Goal: Book appointment/travel/reservation

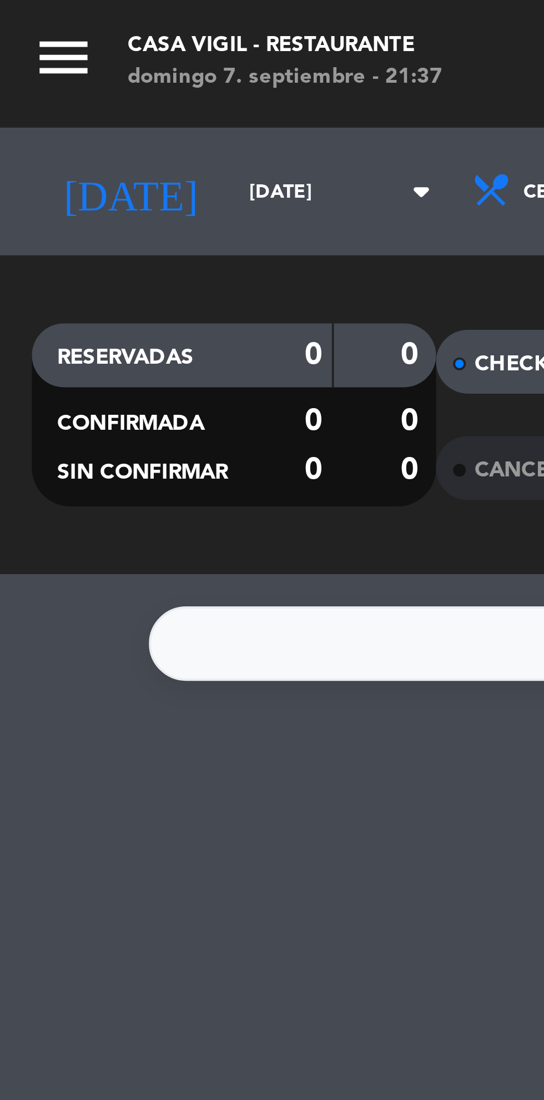
click at [63, 50] on input "[DATE]" at bounding box center [94, 50] width 70 height 17
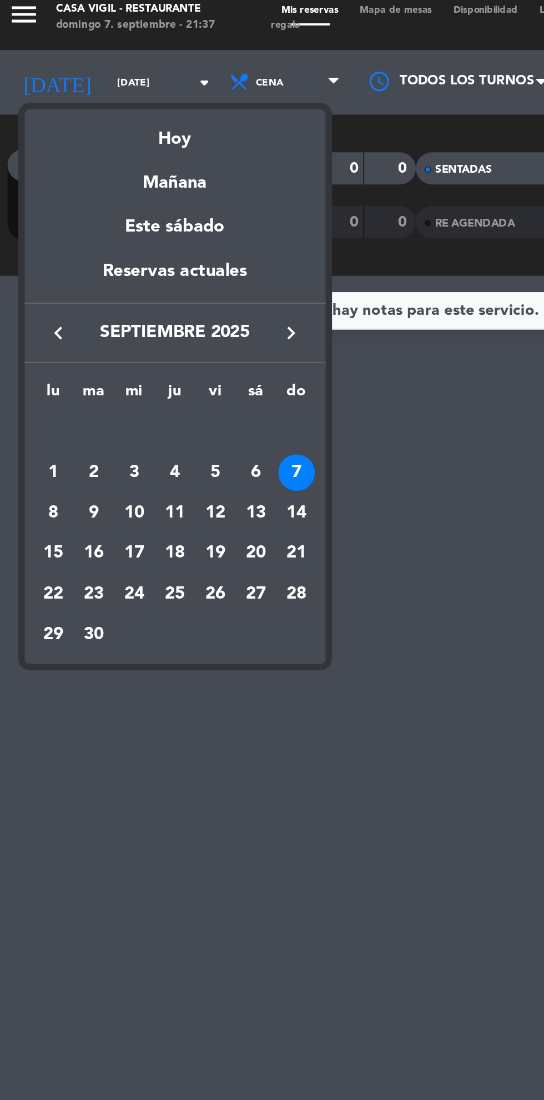
click at [32, 273] on div "8" at bounding box center [31, 272] width 19 height 19
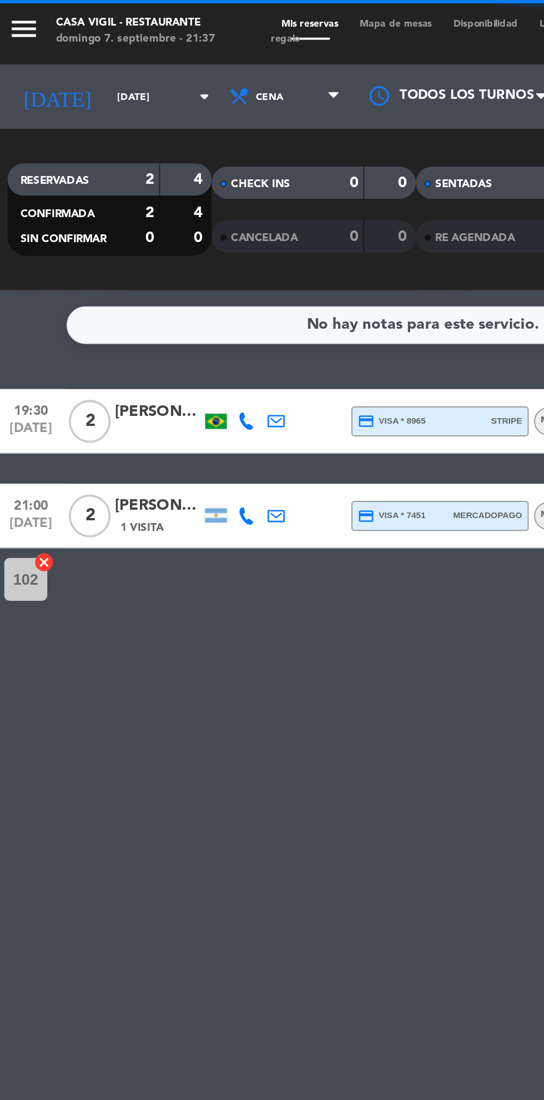
click at [85, 57] on input "[DATE]" at bounding box center [94, 50] width 70 height 17
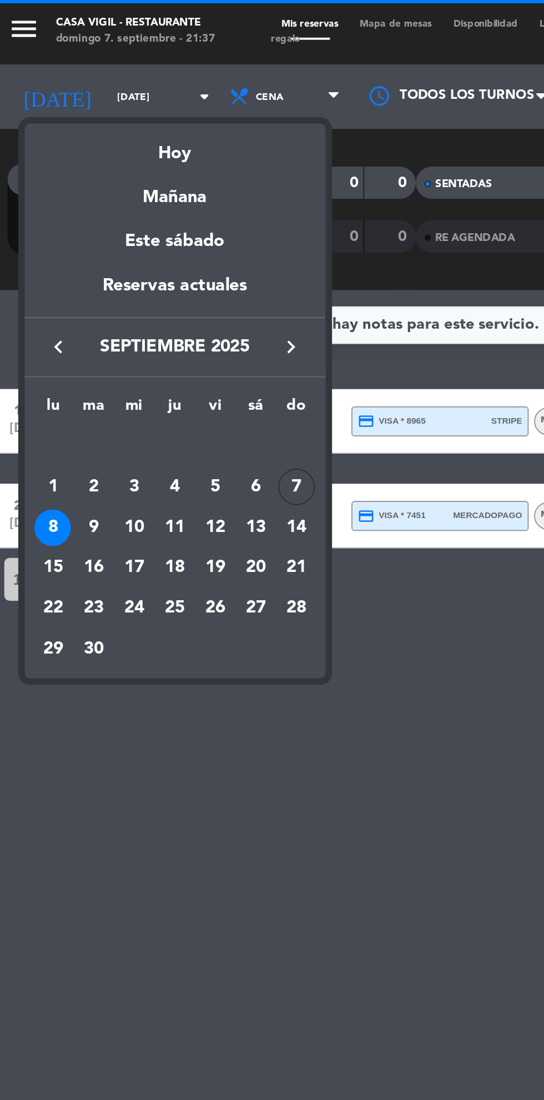
click at [61, 272] on div "9" at bounding box center [52, 272] width 19 height 19
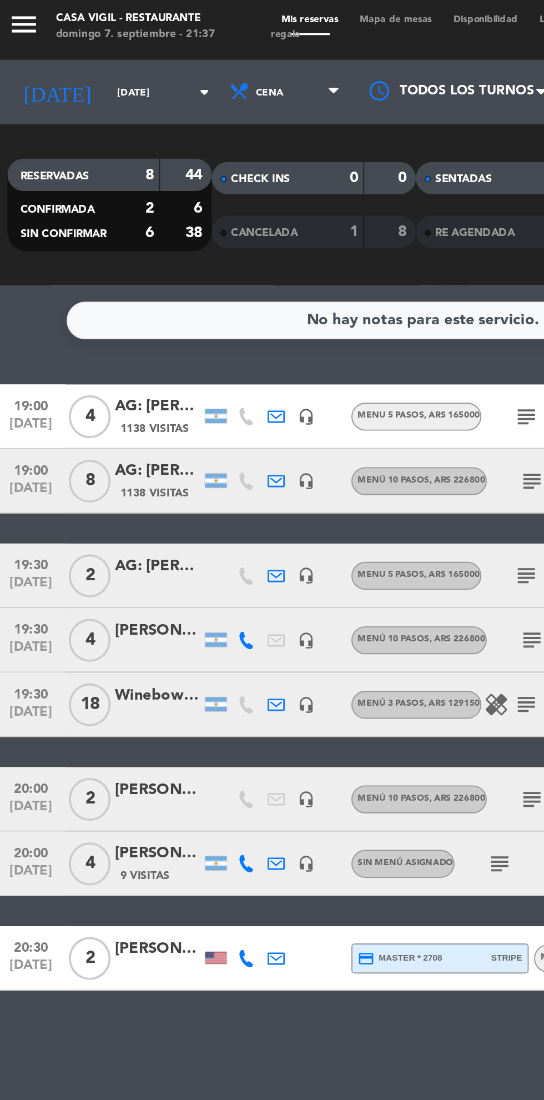
click at [103, 50] on icon "arrow_drop_down" at bounding box center [109, 49] width 13 height 13
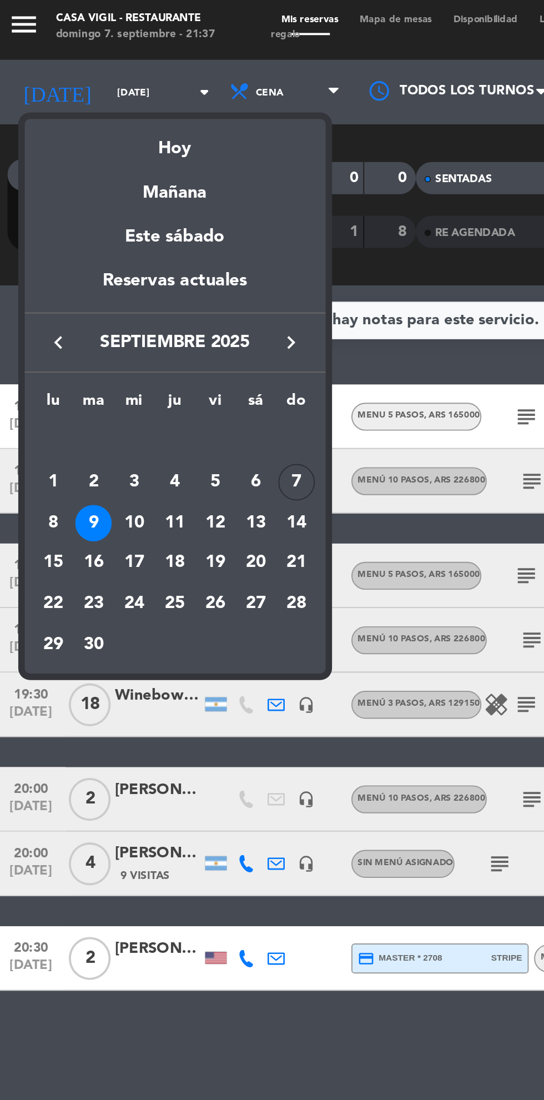
click at [82, 275] on div "10" at bounding box center [73, 272] width 19 height 19
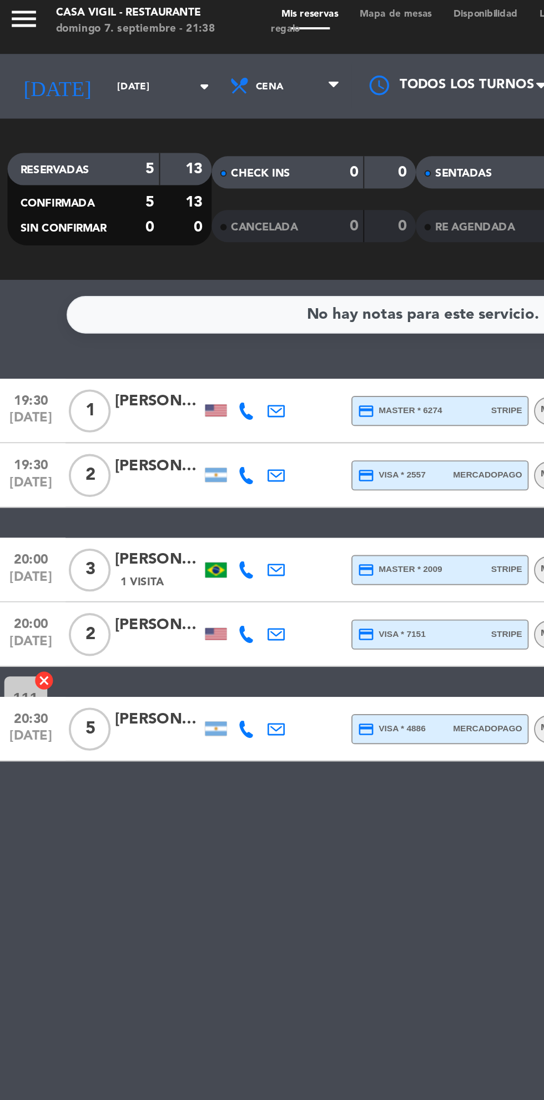
click at [103, 52] on icon "arrow_drop_down" at bounding box center [109, 49] width 13 height 13
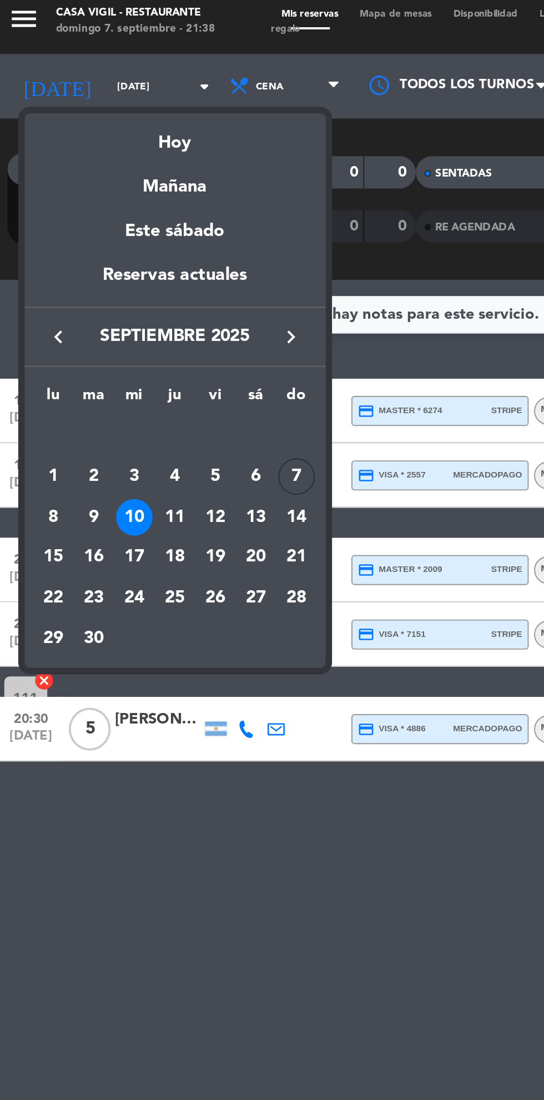
click at [98, 275] on div "11" at bounding box center [94, 272] width 19 height 19
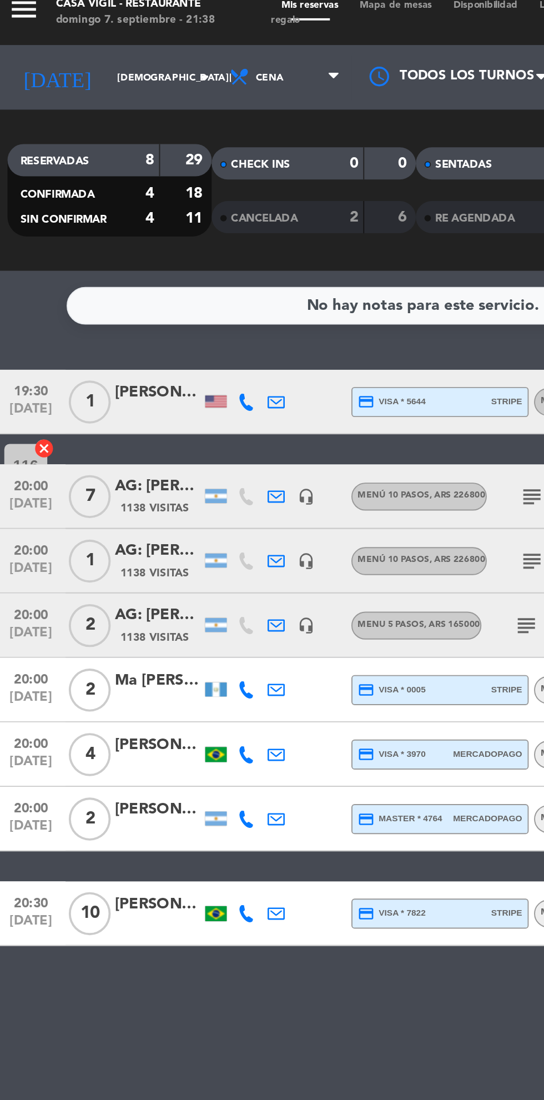
click at [80, 50] on input "[DEMOGRAPHIC_DATA][DATE]" at bounding box center [94, 50] width 70 height 17
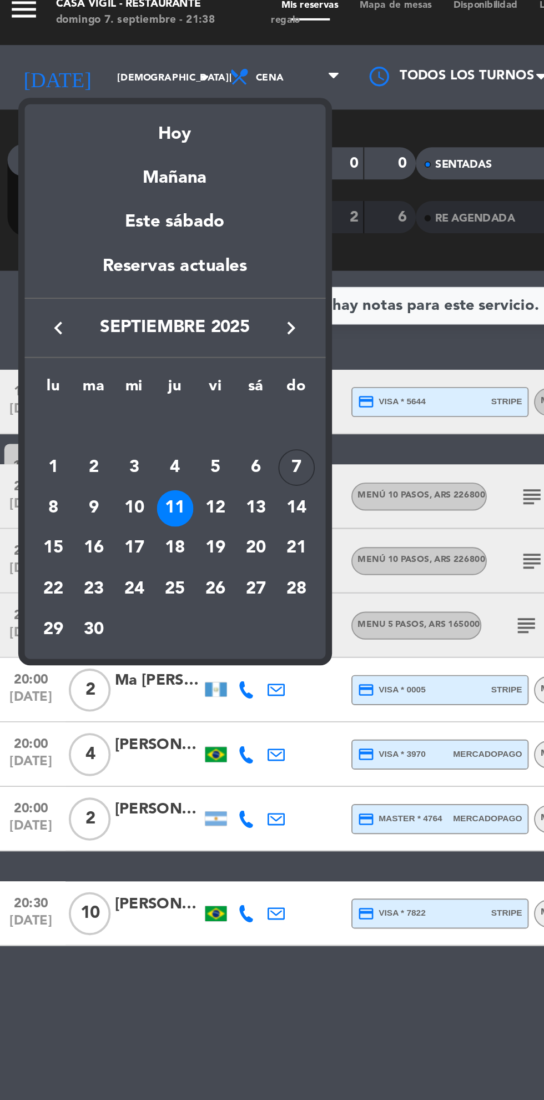
click at [116, 277] on div "12" at bounding box center [115, 272] width 19 height 19
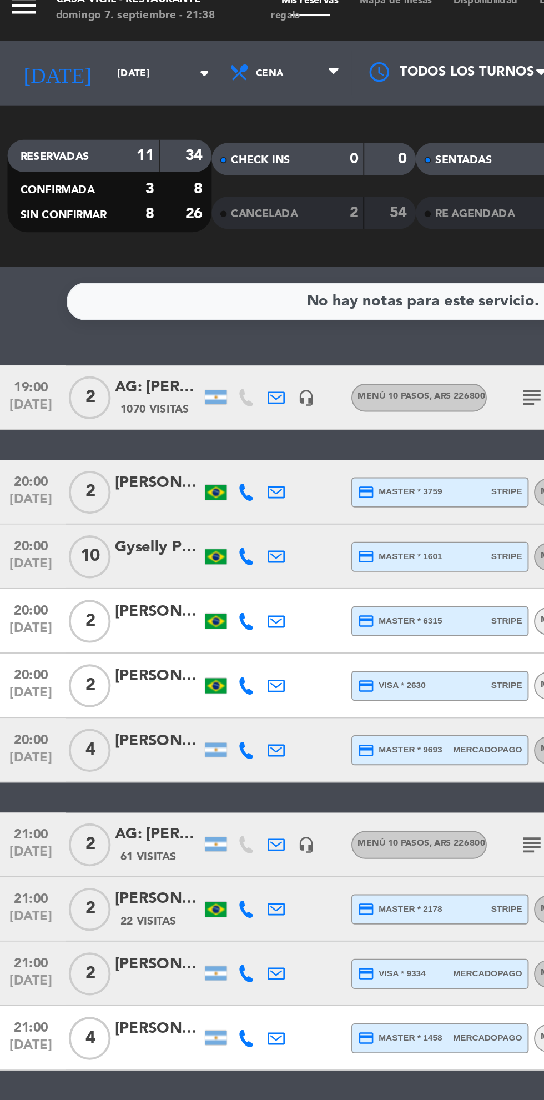
click at [78, 49] on input "[DATE]" at bounding box center [94, 50] width 70 height 17
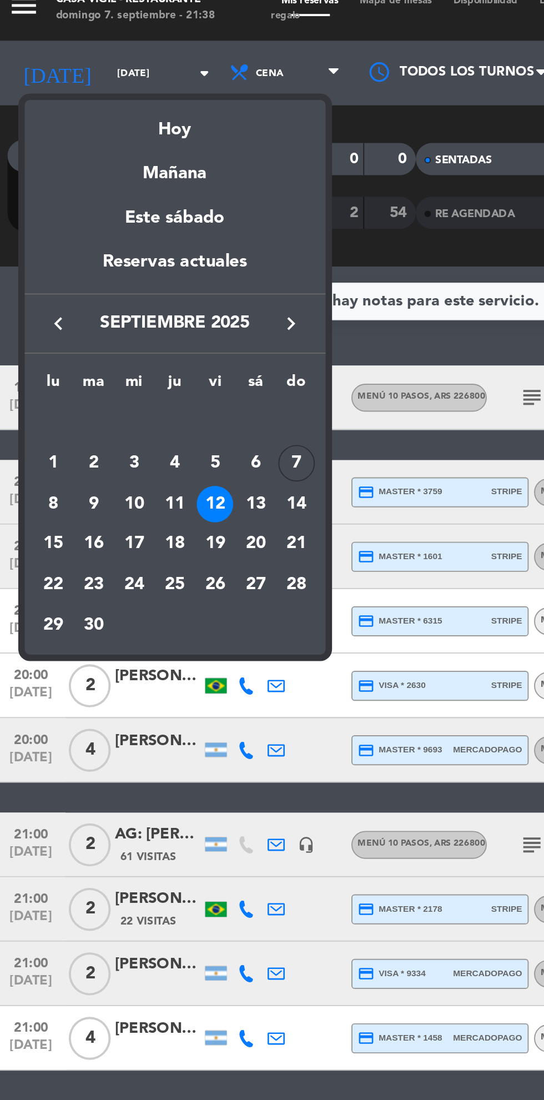
click at [142, 273] on div "13" at bounding box center [136, 272] width 19 height 19
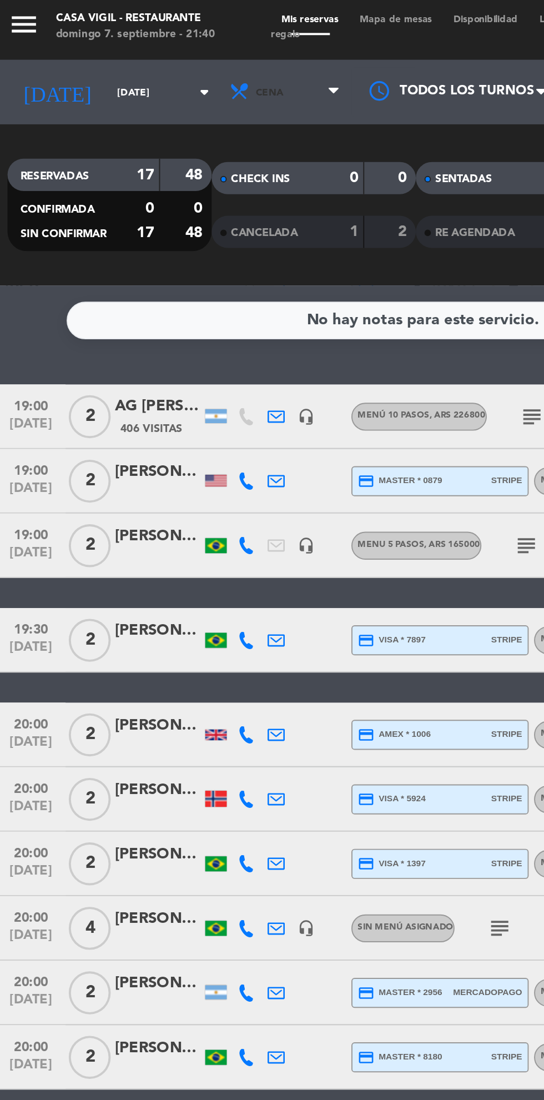
click at [140, 47] on span "Cena" at bounding box center [152, 50] width 67 height 24
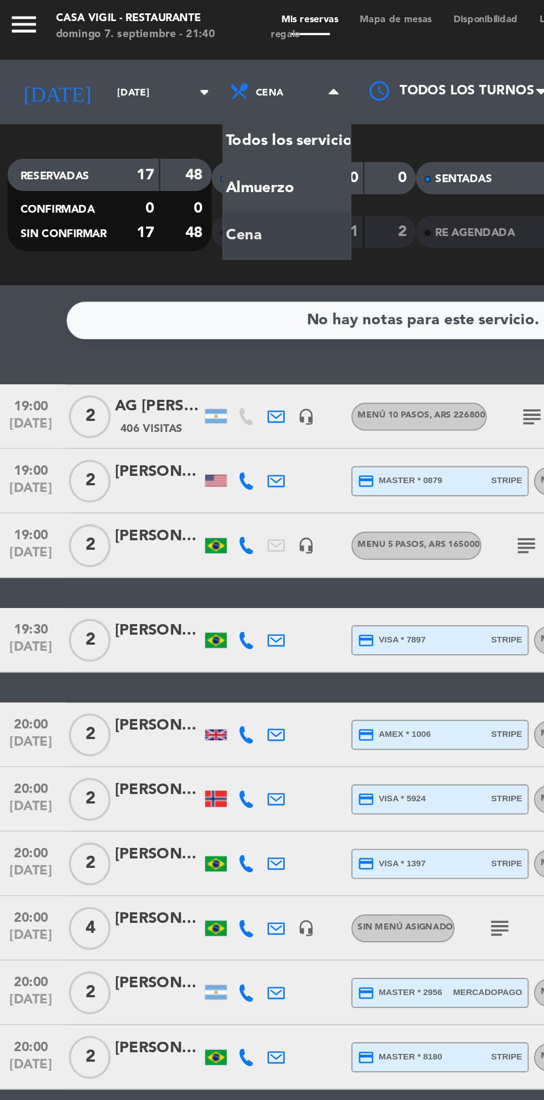
click at [153, 98] on div "menu Casa Vigil - Restaurante domingo 7. septiembre - 21:40 Mis reservas Mapa d…" at bounding box center [272, 75] width 544 height 150
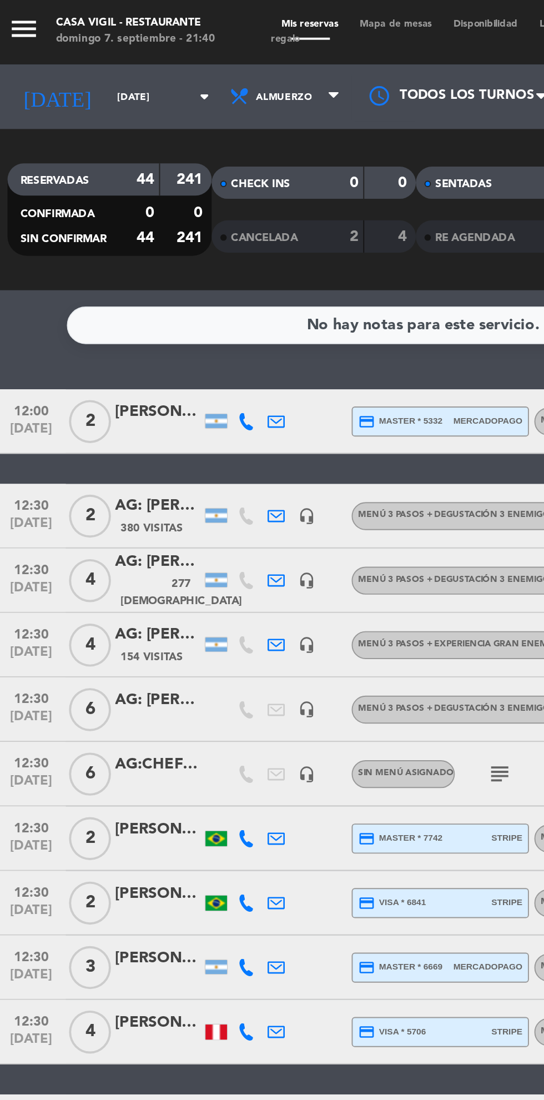
click at [80, 52] on input "[DATE]" at bounding box center [94, 50] width 70 height 17
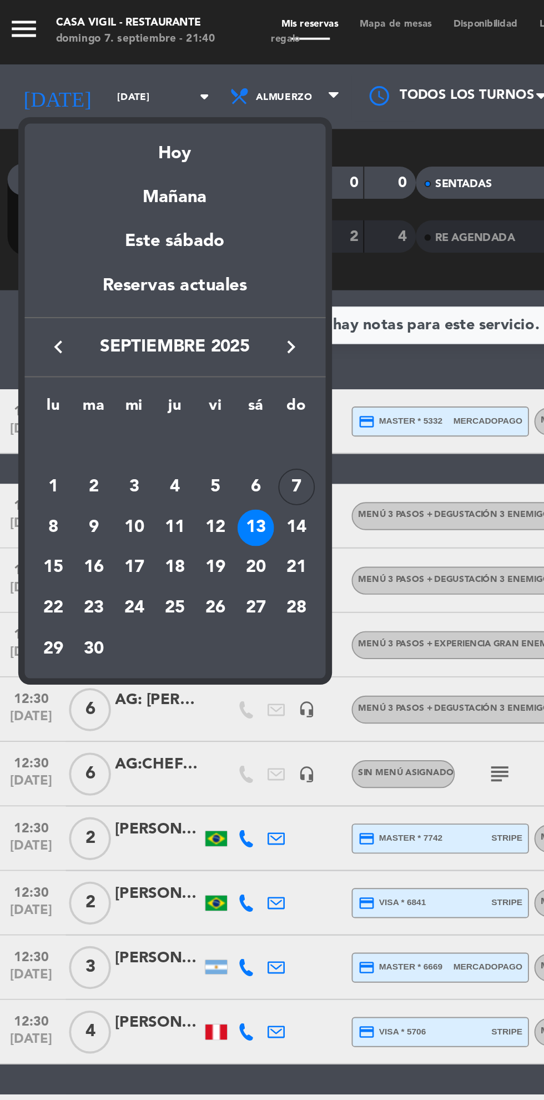
click at [32, 272] on div "8" at bounding box center [31, 272] width 19 height 19
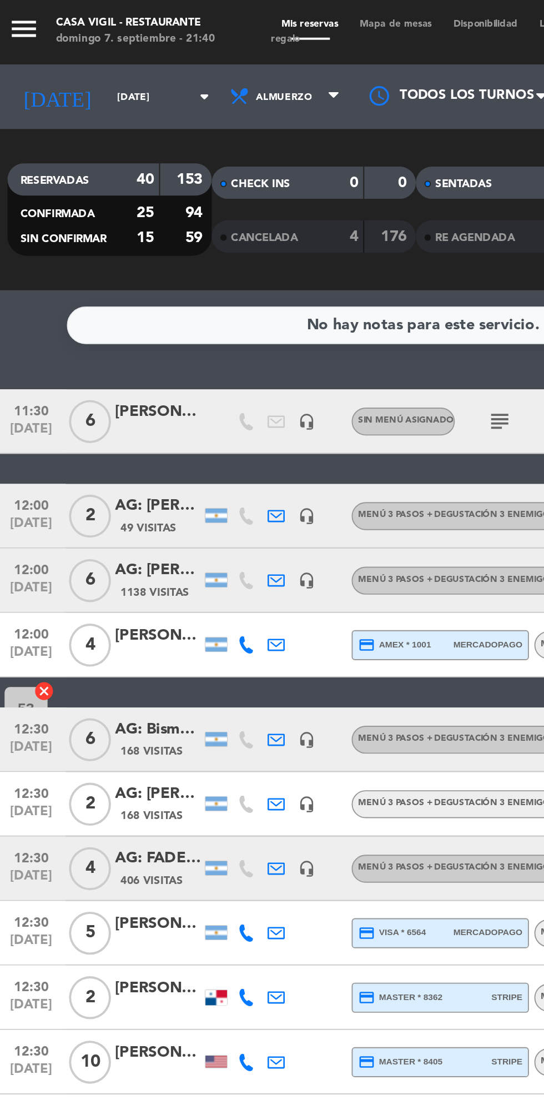
scroll to position [2, 0]
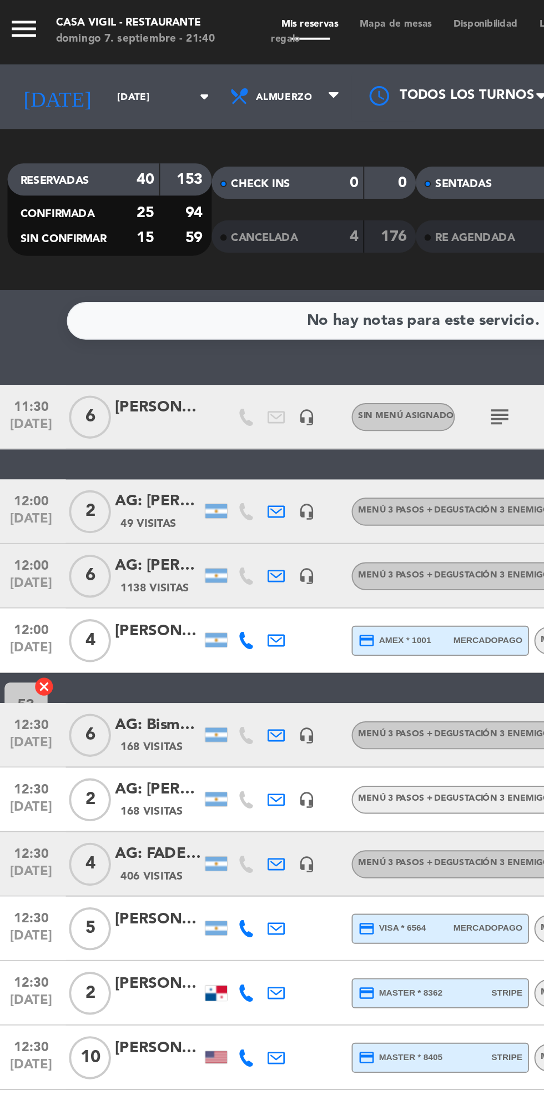
click at [103, 50] on icon "arrow_drop_down" at bounding box center [109, 49] width 13 height 13
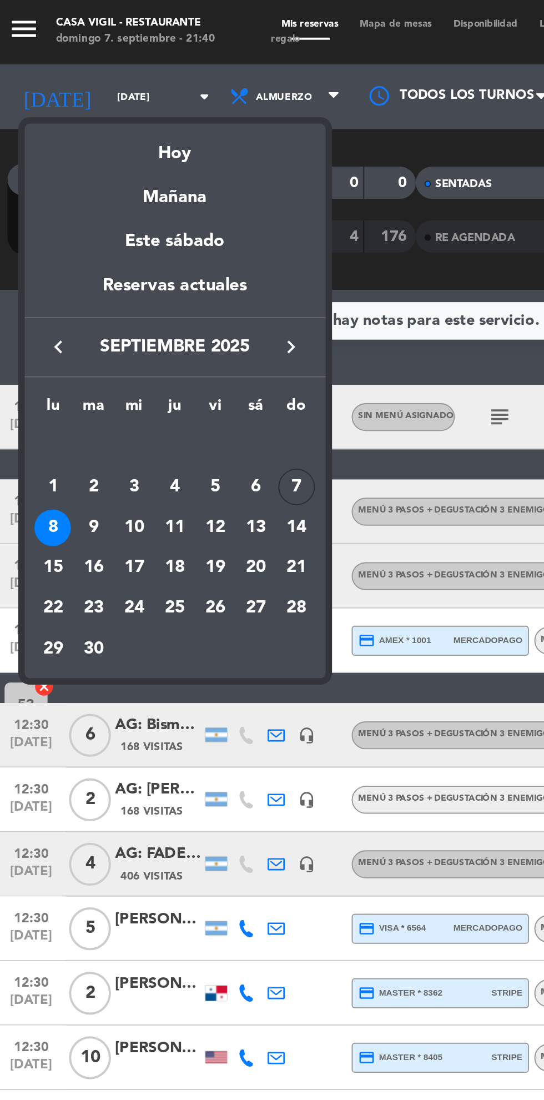
click at [59, 271] on div "9" at bounding box center [52, 272] width 19 height 19
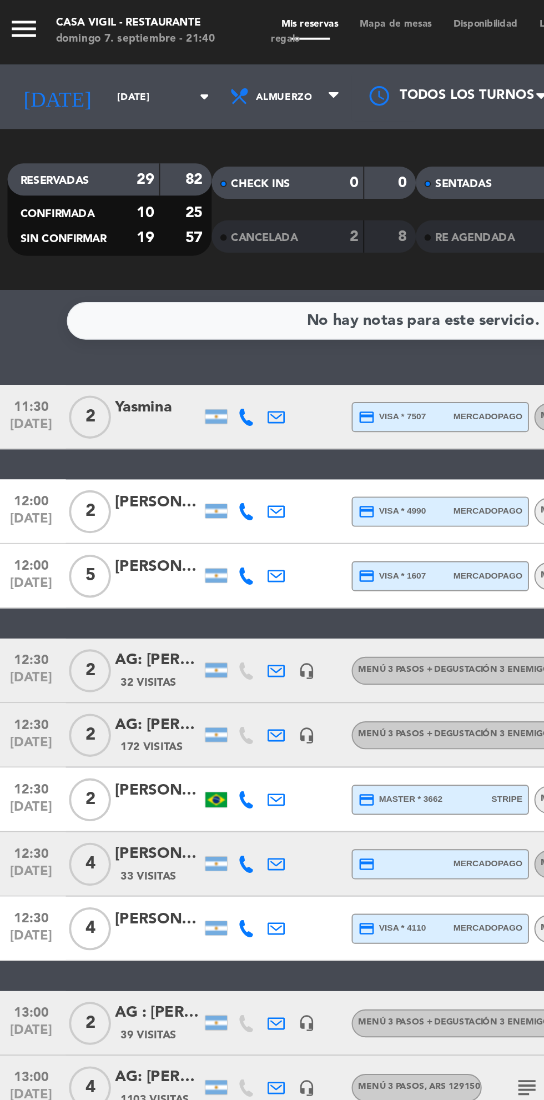
scroll to position [6, 0]
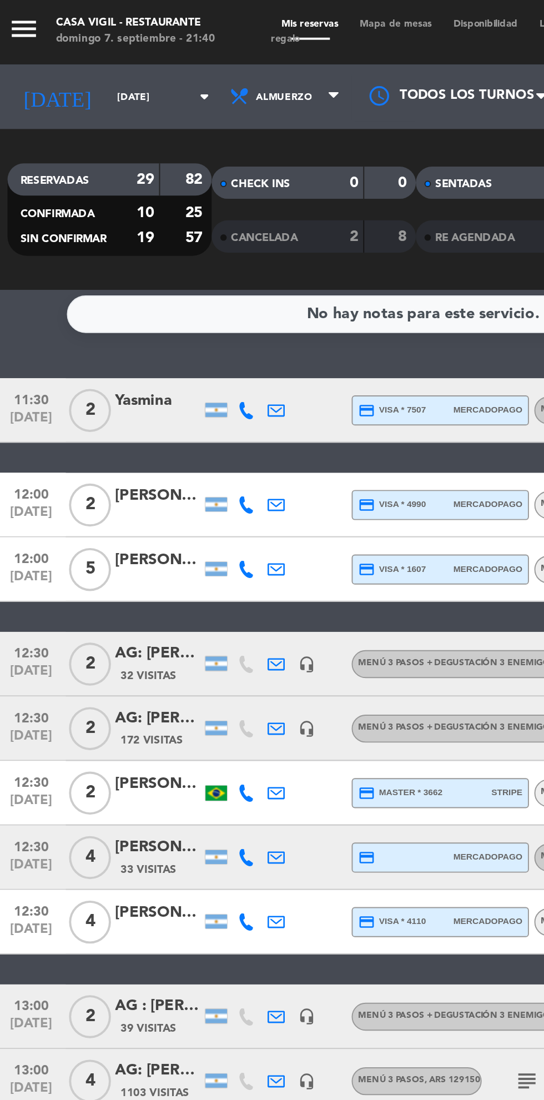
click at [80, 50] on input "[DATE]" at bounding box center [94, 50] width 70 height 17
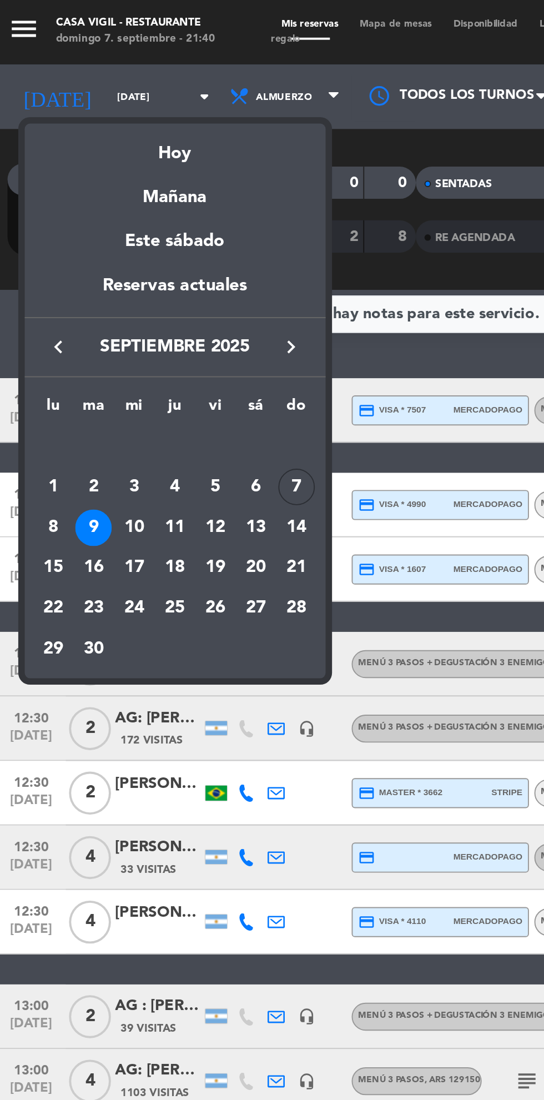
click at [75, 277] on div "10" at bounding box center [73, 272] width 19 height 19
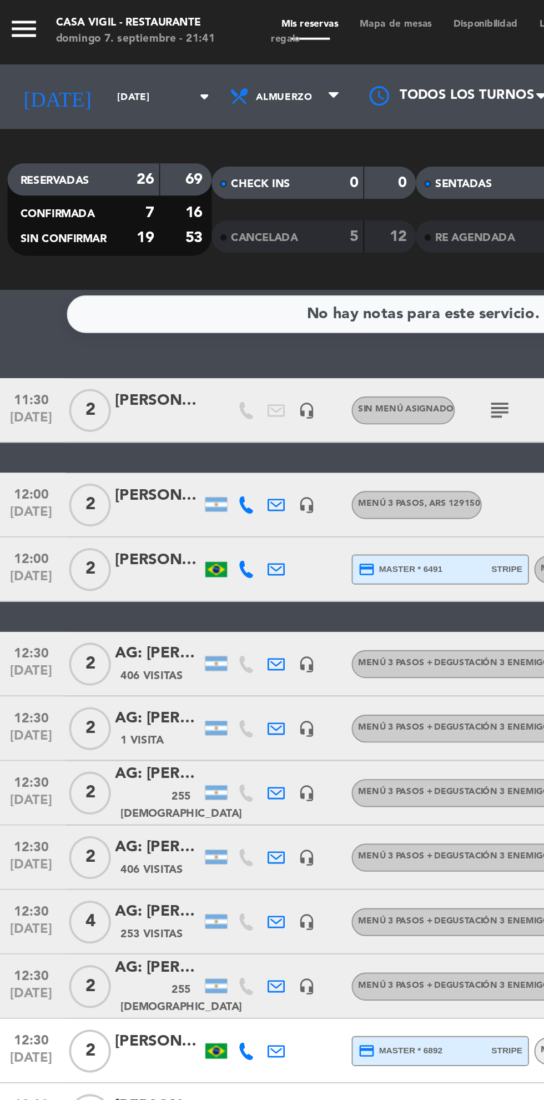
scroll to position [10, 0]
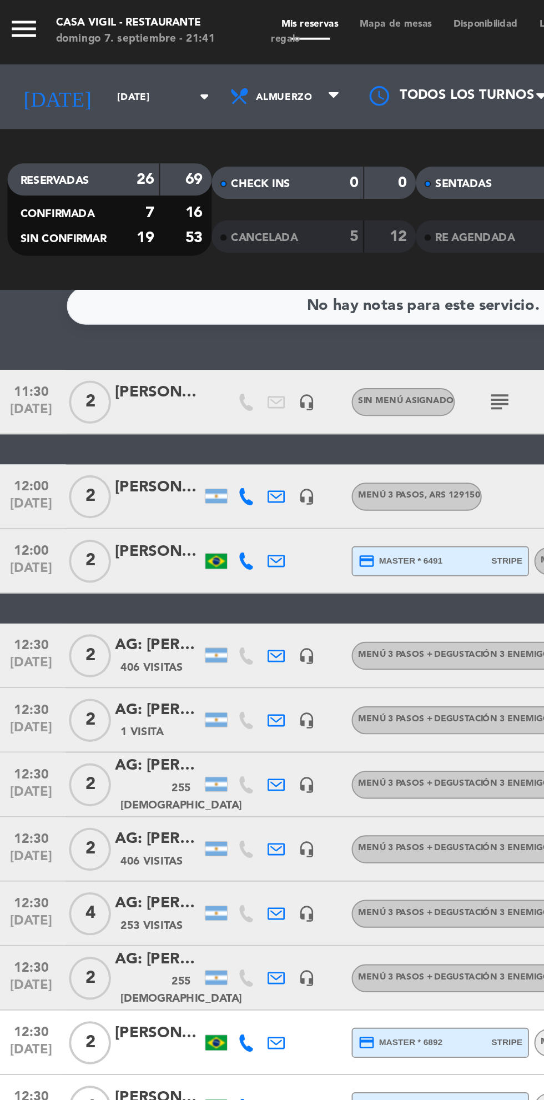
click at [103, 50] on icon "arrow_drop_down" at bounding box center [109, 49] width 13 height 13
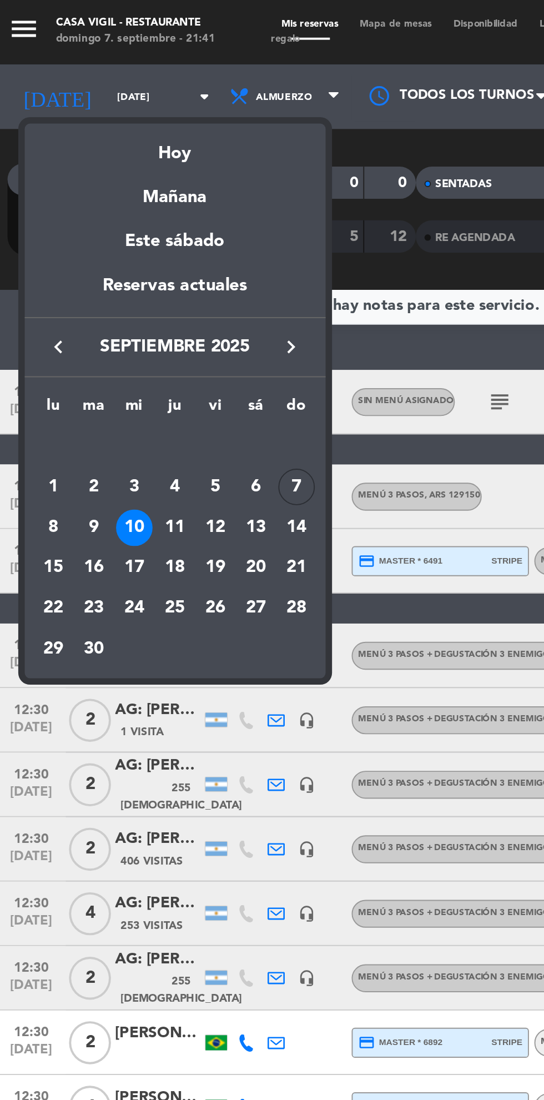
click at [97, 275] on div "11" at bounding box center [94, 272] width 19 height 19
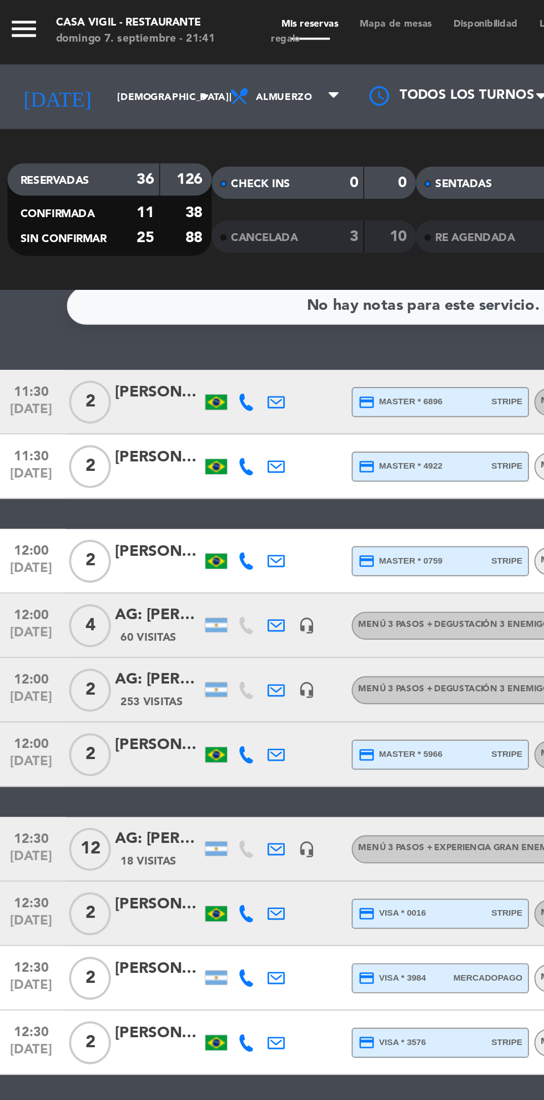
scroll to position [12, 0]
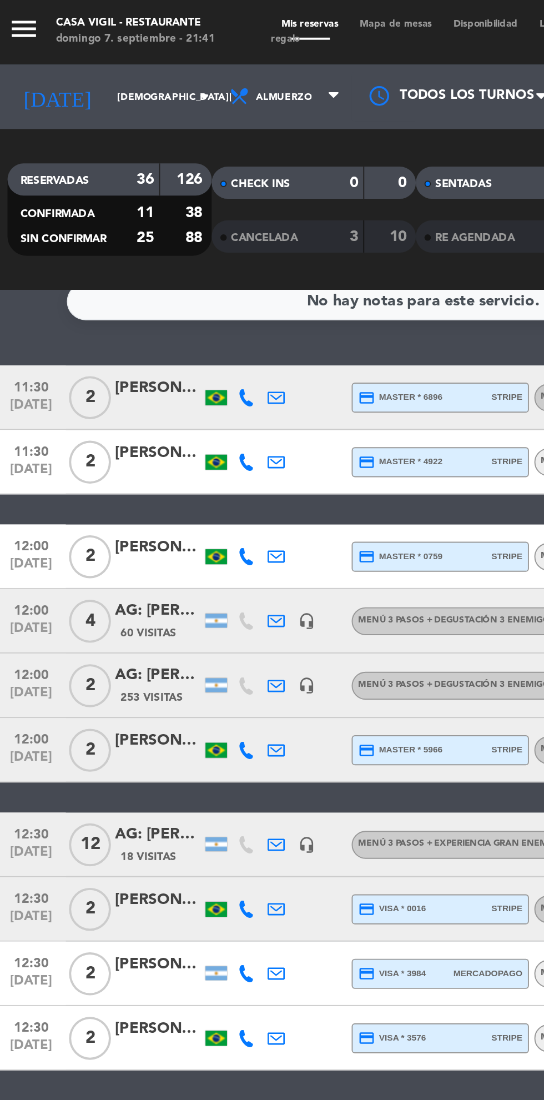
click at [87, 52] on input "[DEMOGRAPHIC_DATA][DATE]" at bounding box center [94, 50] width 70 height 17
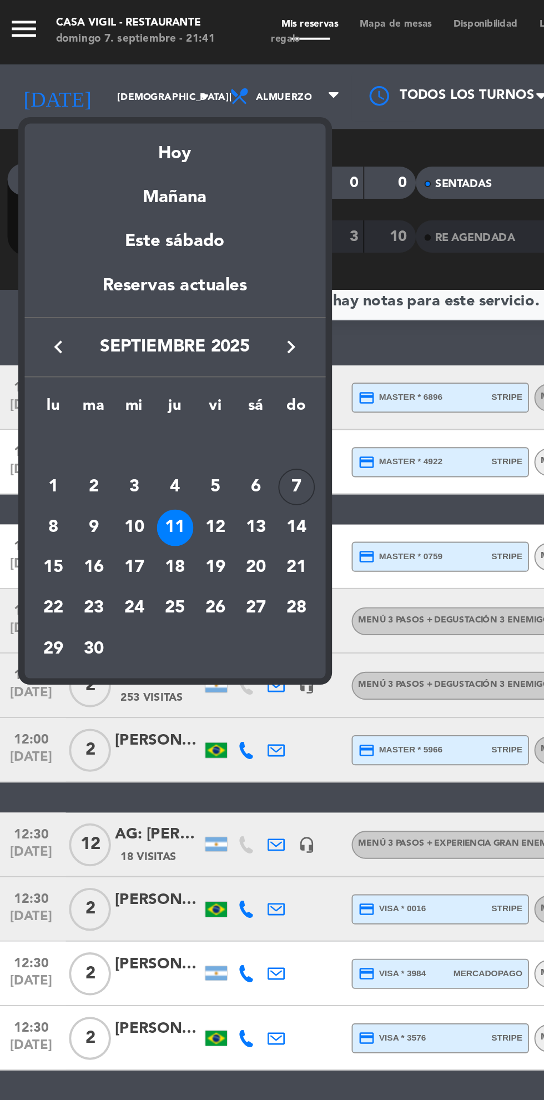
click at [120, 272] on div "12" at bounding box center [115, 272] width 19 height 19
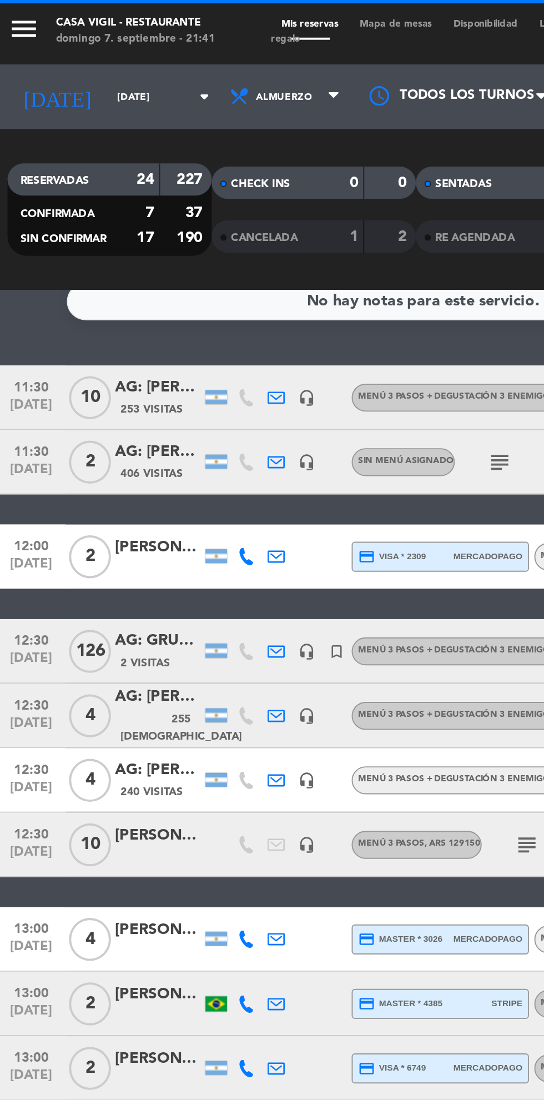
scroll to position [0, 0]
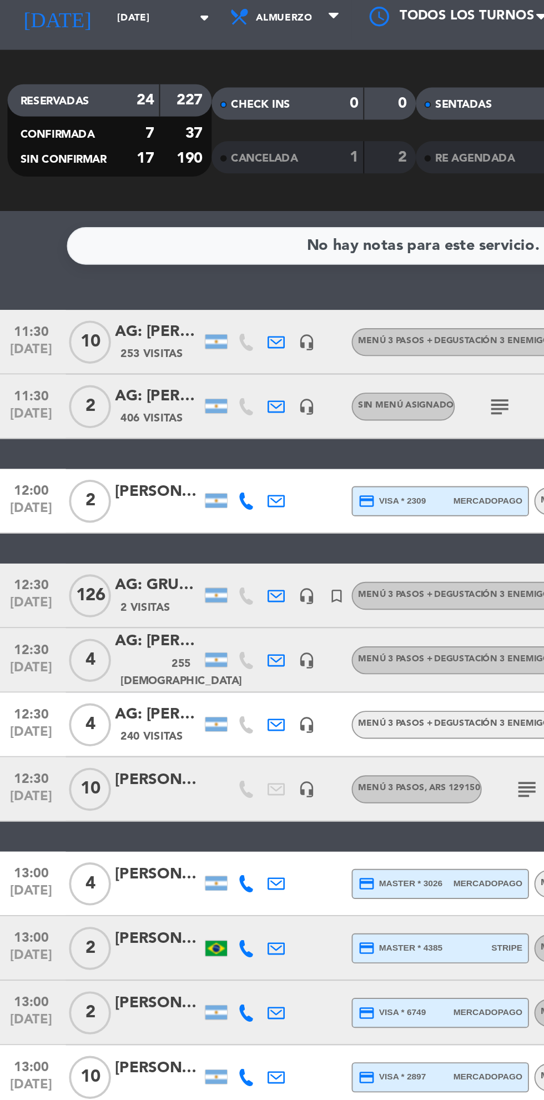
click at [193, 561] on icon "credit_card" at bounding box center [193, 564] width 9 height 9
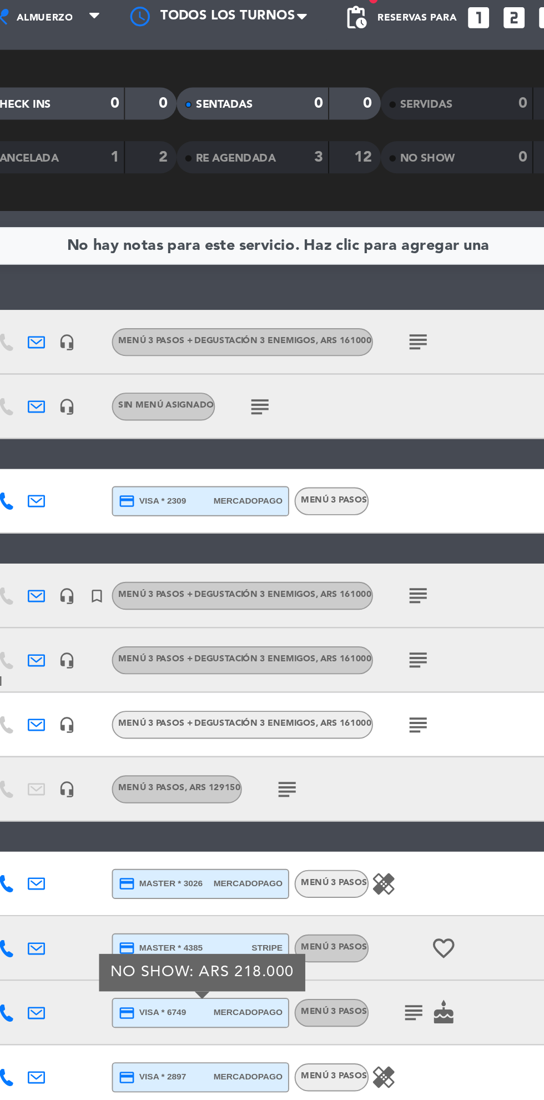
click at [343, 343] on icon "subject" at bounding box center [344, 348] width 13 height 13
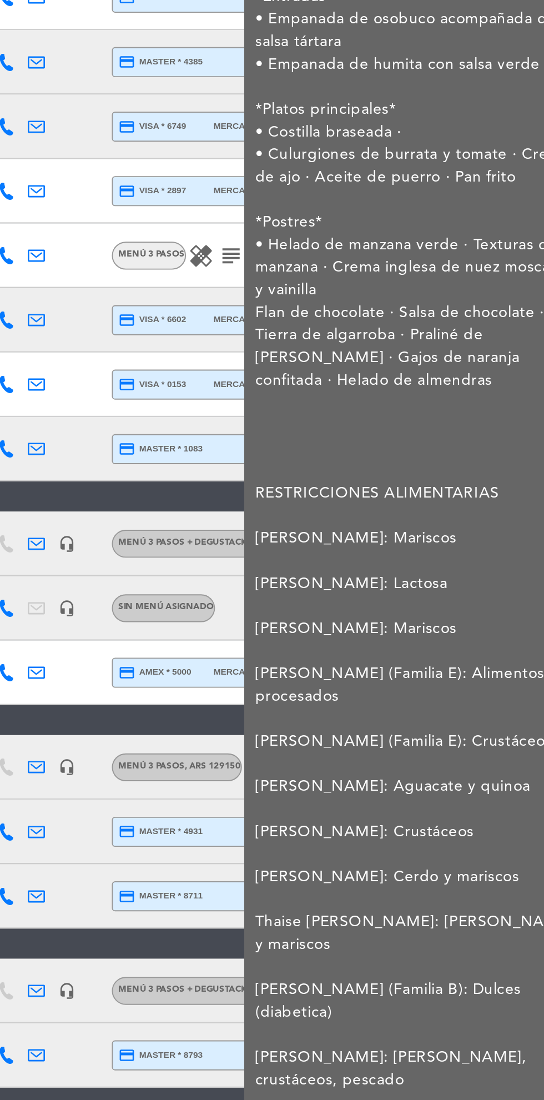
scroll to position [67, 0]
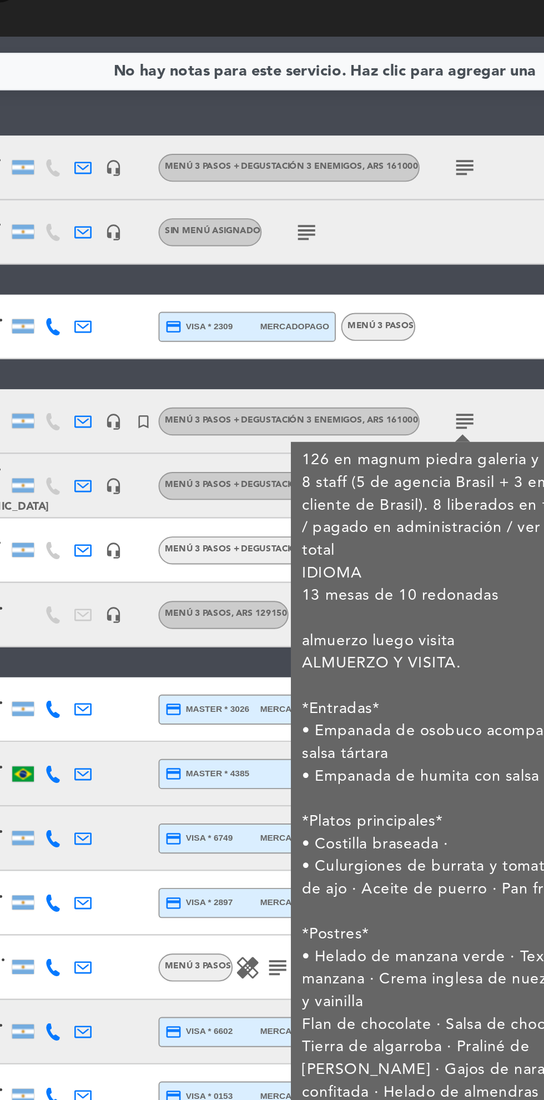
click at [343, 342] on icon "subject" at bounding box center [344, 348] width 13 height 13
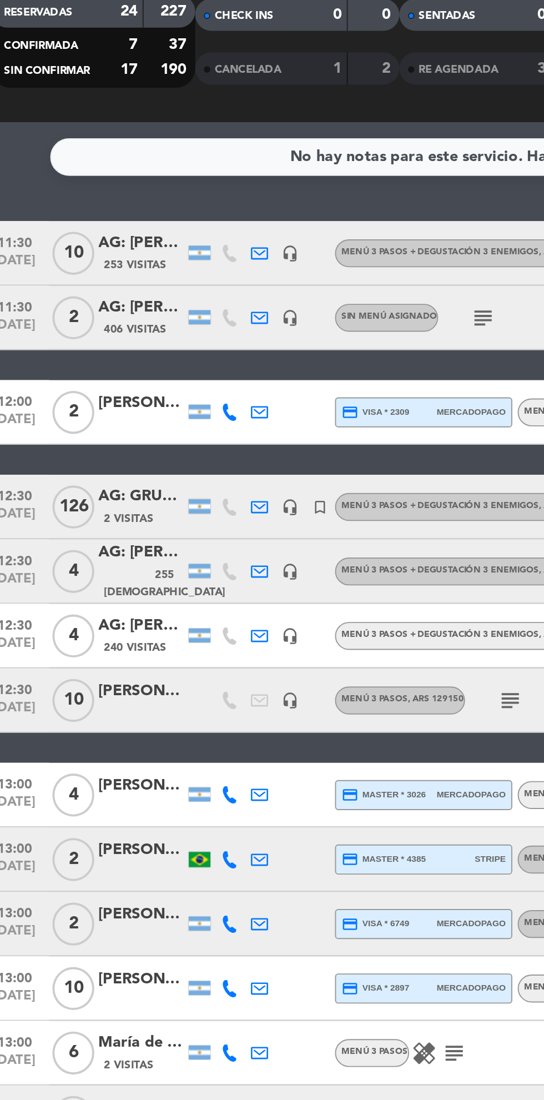
scroll to position [0, 0]
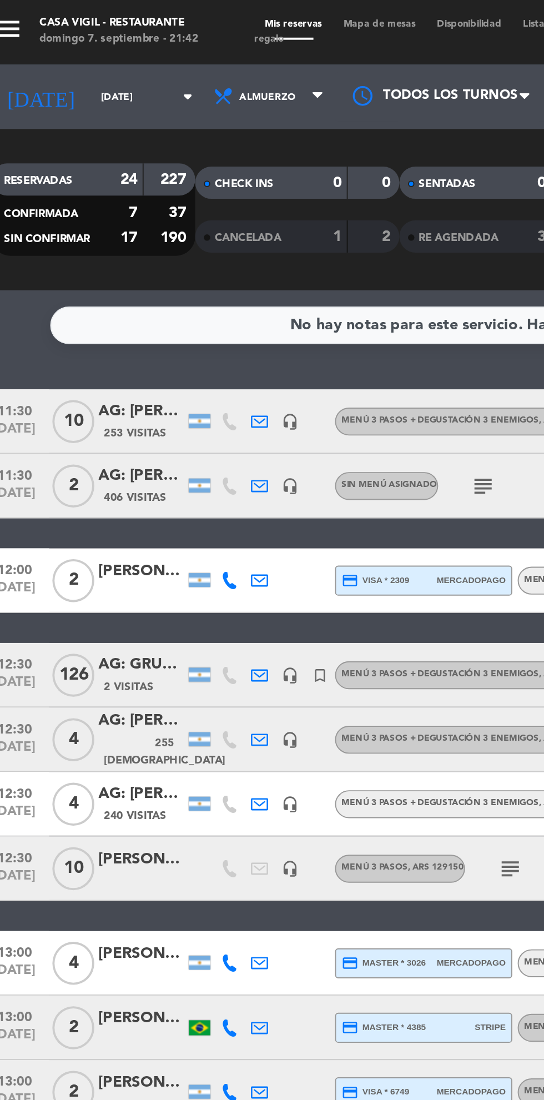
click at [77, 51] on input "[DATE]" at bounding box center [94, 50] width 70 height 17
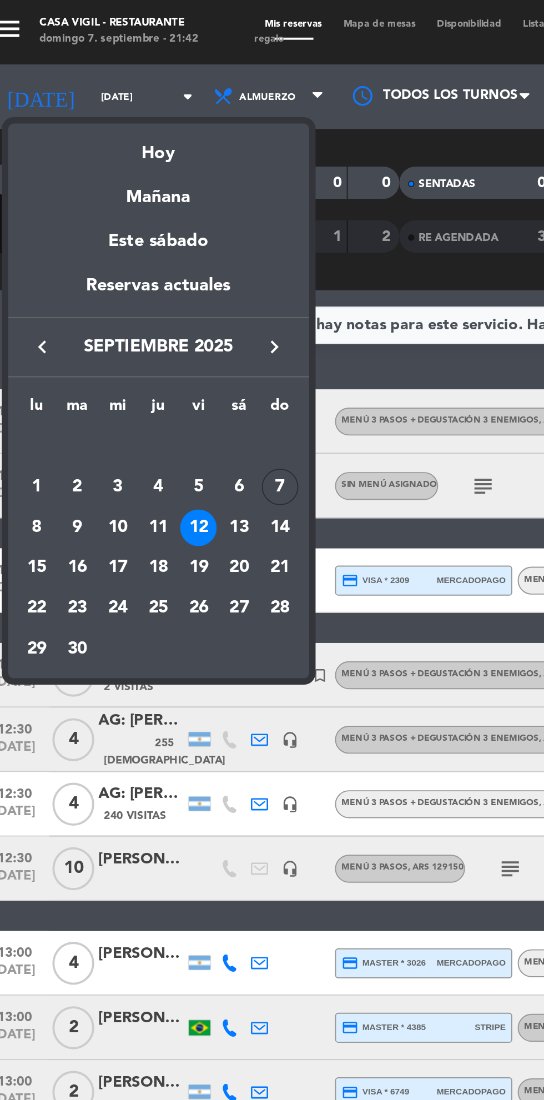
click at [139, 276] on div "13" at bounding box center [136, 272] width 19 height 19
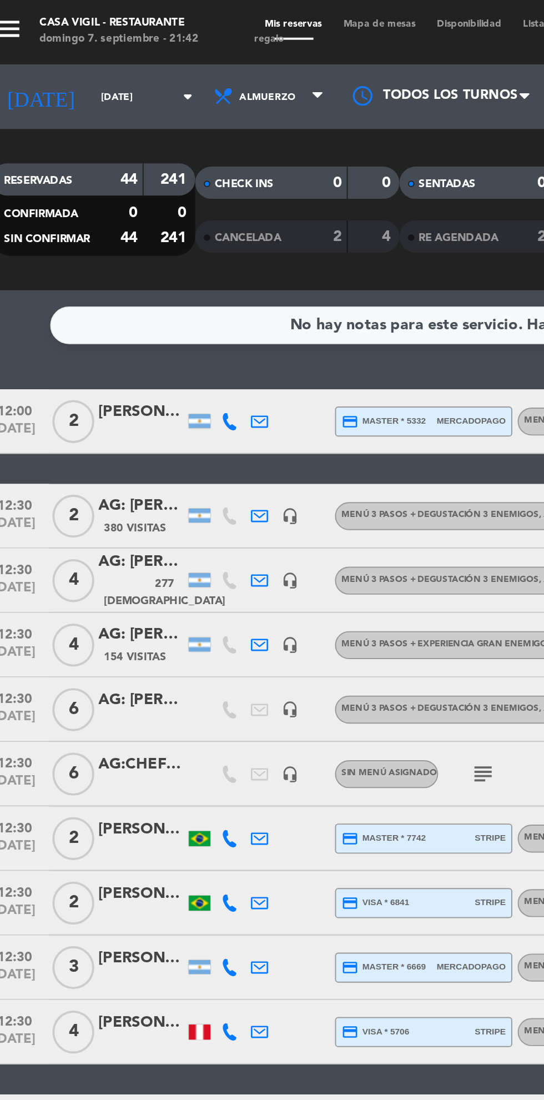
scroll to position [2, 0]
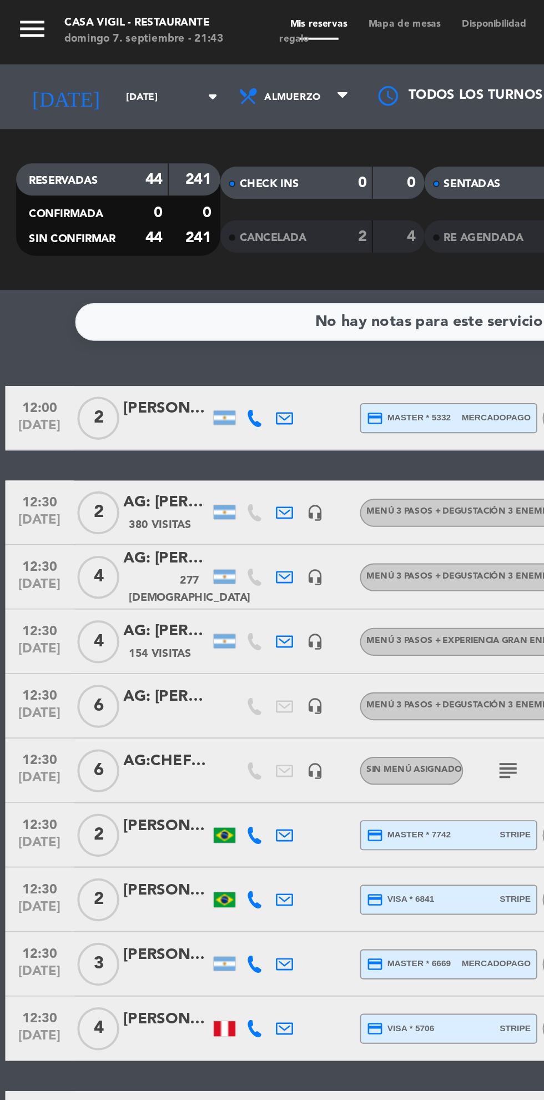
click at [15, 13] on icon "menu" at bounding box center [16, 15] width 17 height 17
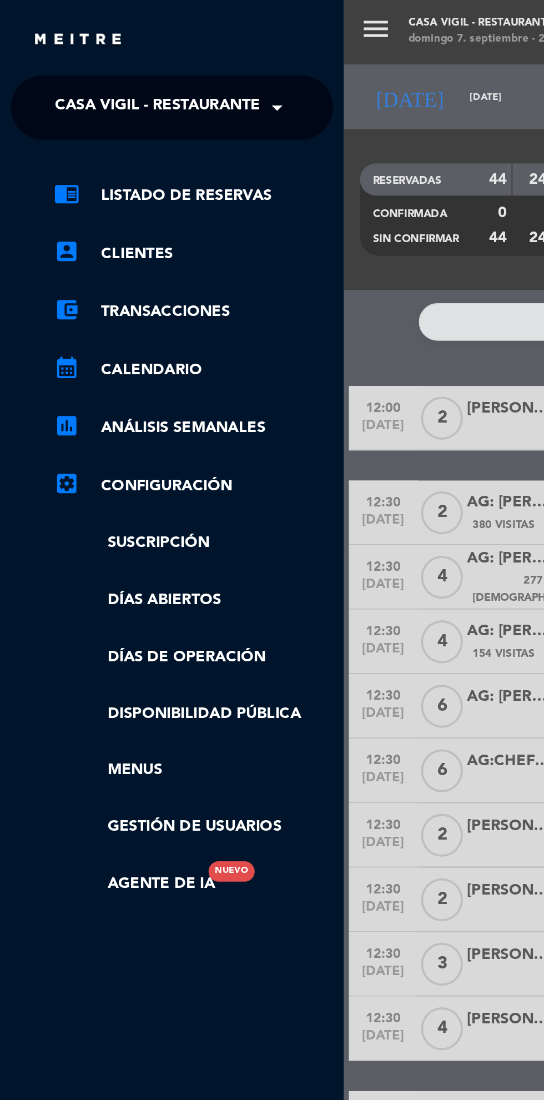
click at [136, 54] on div "× Casa Vigil - Restaurante" at bounding box center [80, 55] width 113 height 23
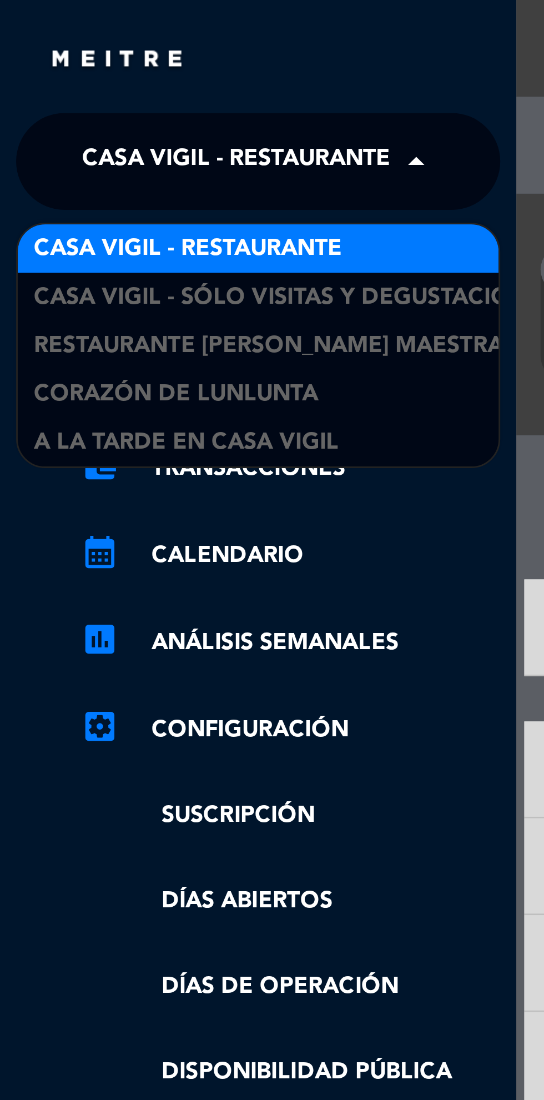
click at [113, 155] on span "A la tarde en Casa Vigil" at bounding box center [64, 152] width 105 height 13
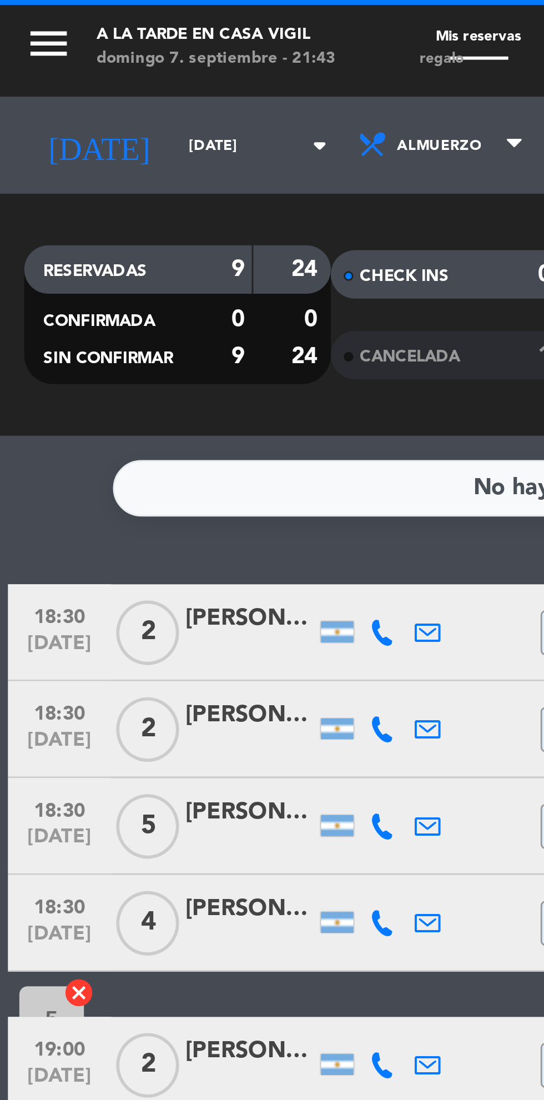
scroll to position [0, 0]
click at [76, 52] on input "[DATE]" at bounding box center [94, 50] width 70 height 17
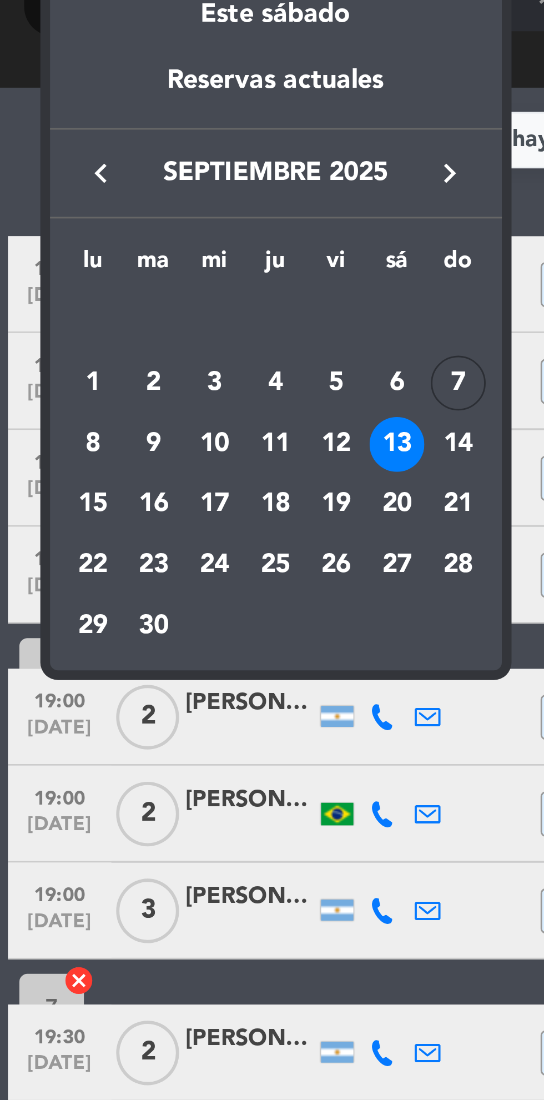
click at [119, 274] on div "12" at bounding box center [115, 272] width 19 height 19
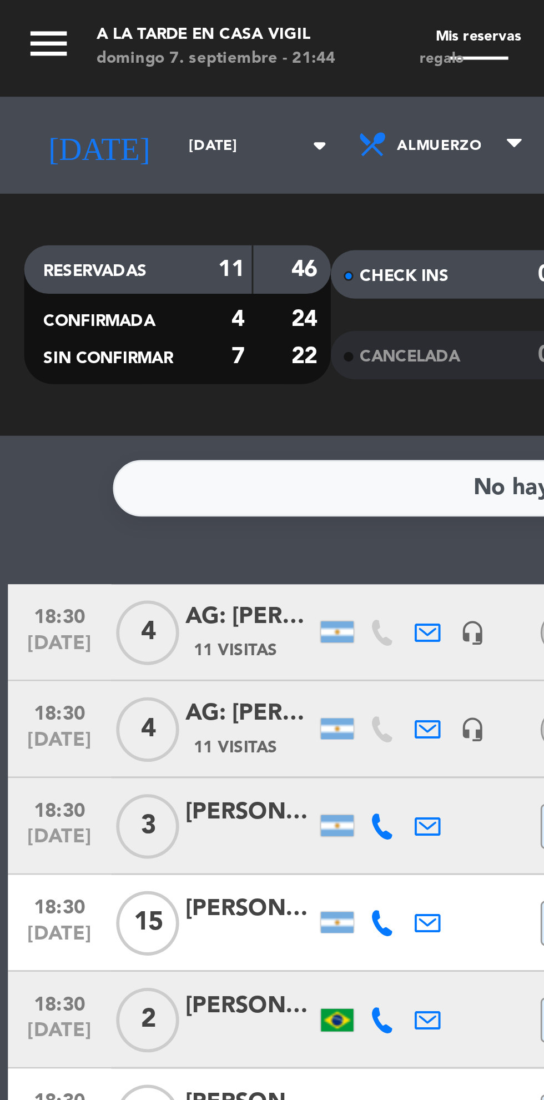
click at [82, 56] on input "[DATE]" at bounding box center [94, 50] width 70 height 17
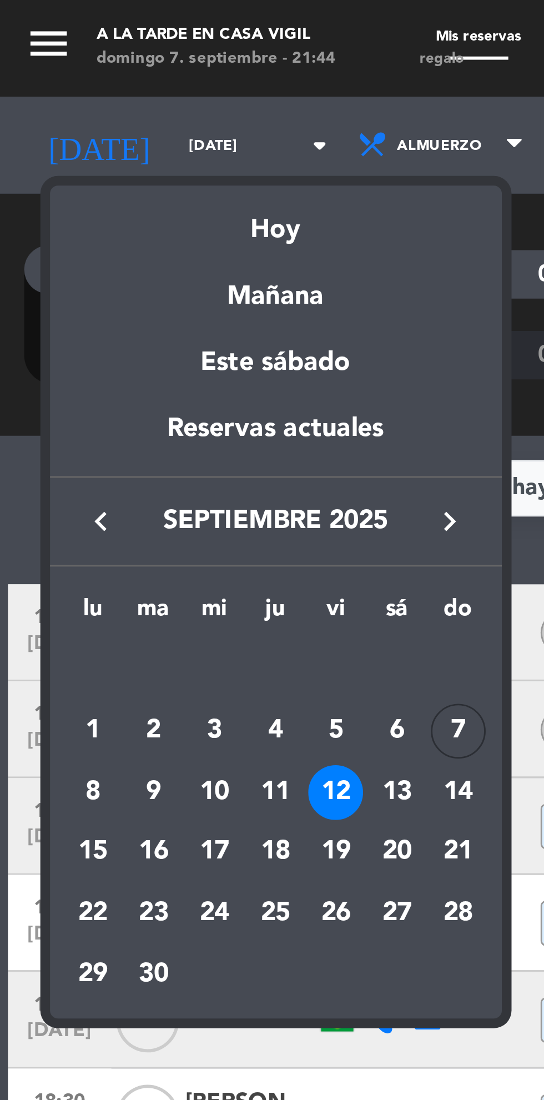
click at [93, 275] on div "11" at bounding box center [94, 272] width 19 height 19
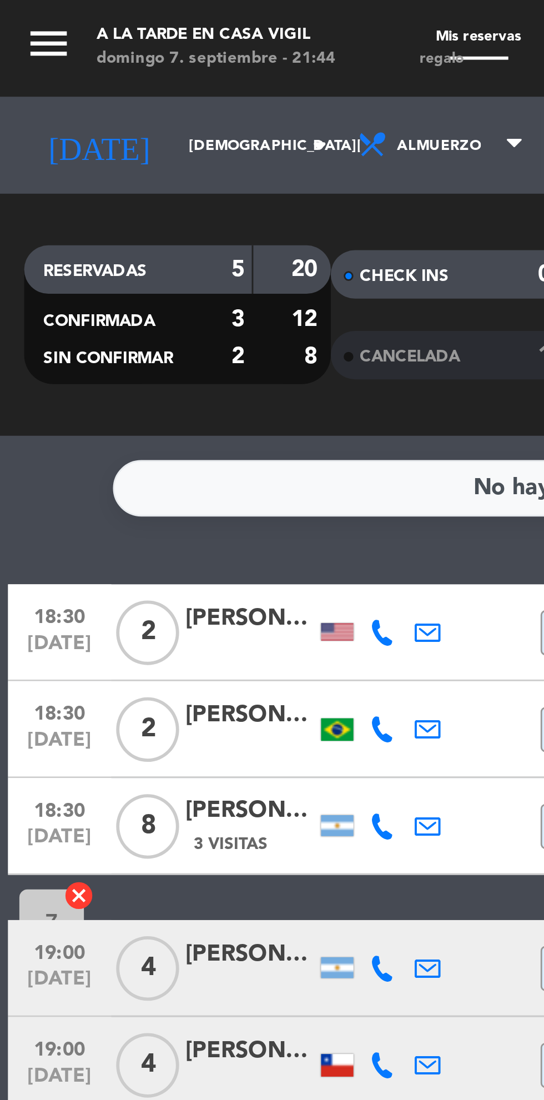
click at [78, 51] on input "[DEMOGRAPHIC_DATA][DATE]" at bounding box center [94, 50] width 70 height 17
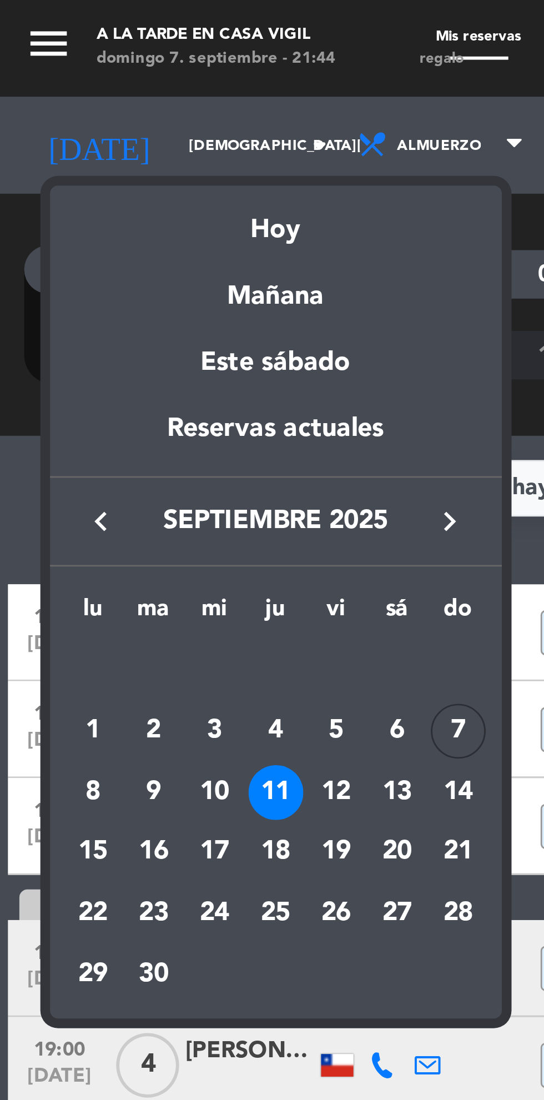
click at [77, 271] on div "10" at bounding box center [73, 272] width 19 height 19
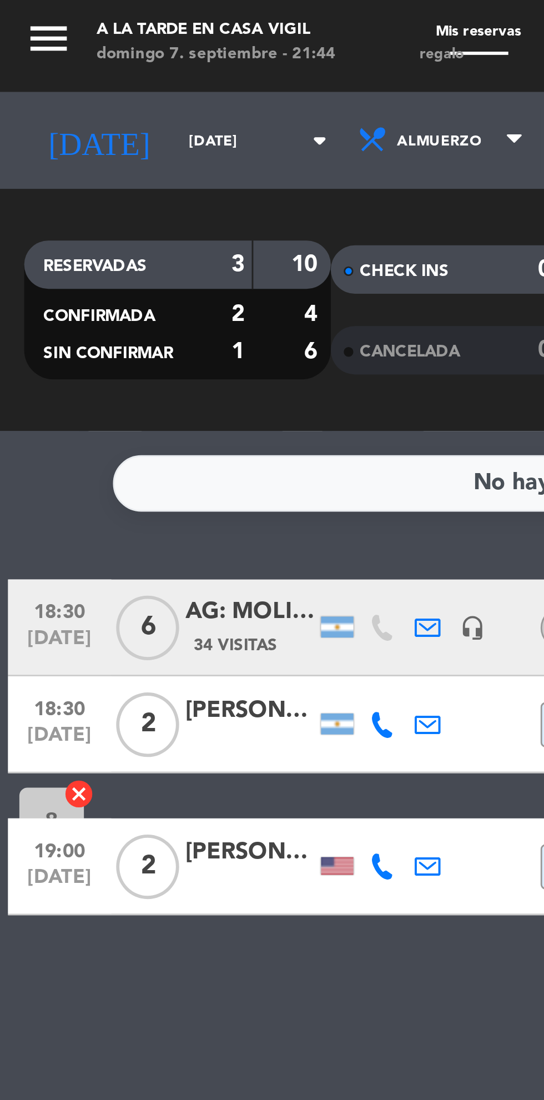
click at [67, 53] on input "[DATE]" at bounding box center [94, 50] width 70 height 17
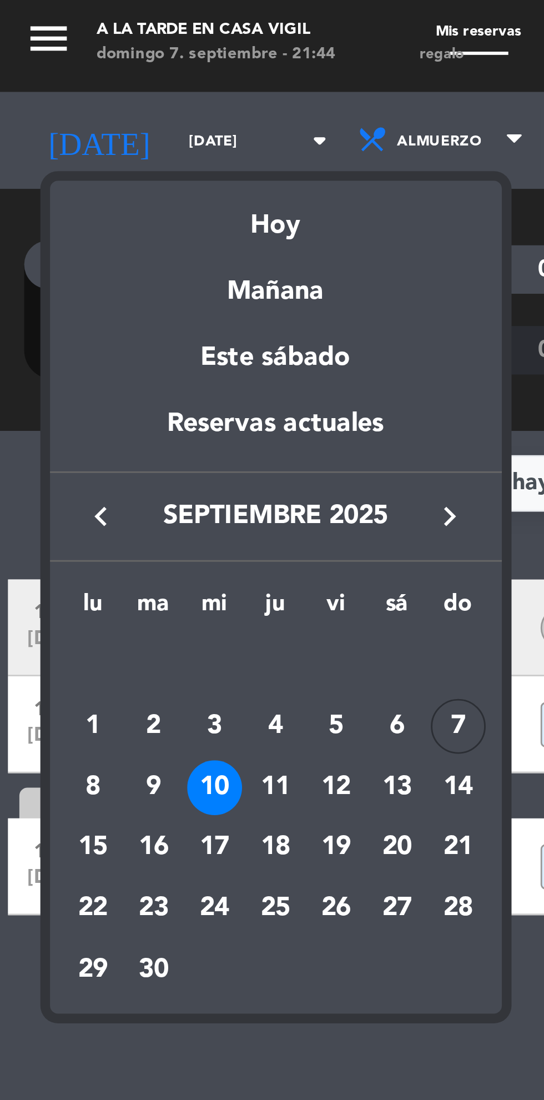
click at [56, 270] on div "9" at bounding box center [52, 272] width 19 height 19
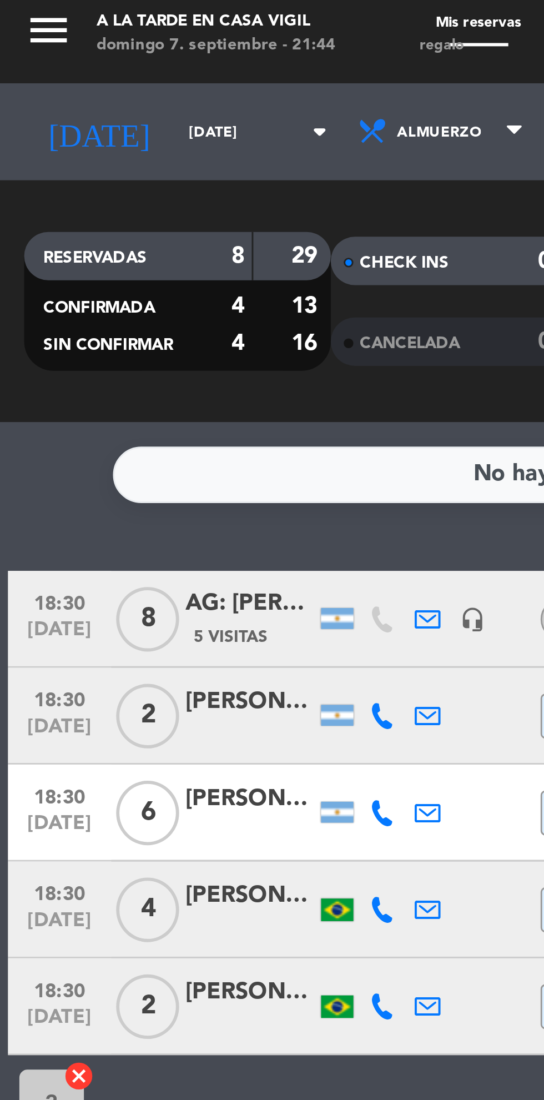
click at [77, 52] on input "[DATE]" at bounding box center [94, 50] width 70 height 17
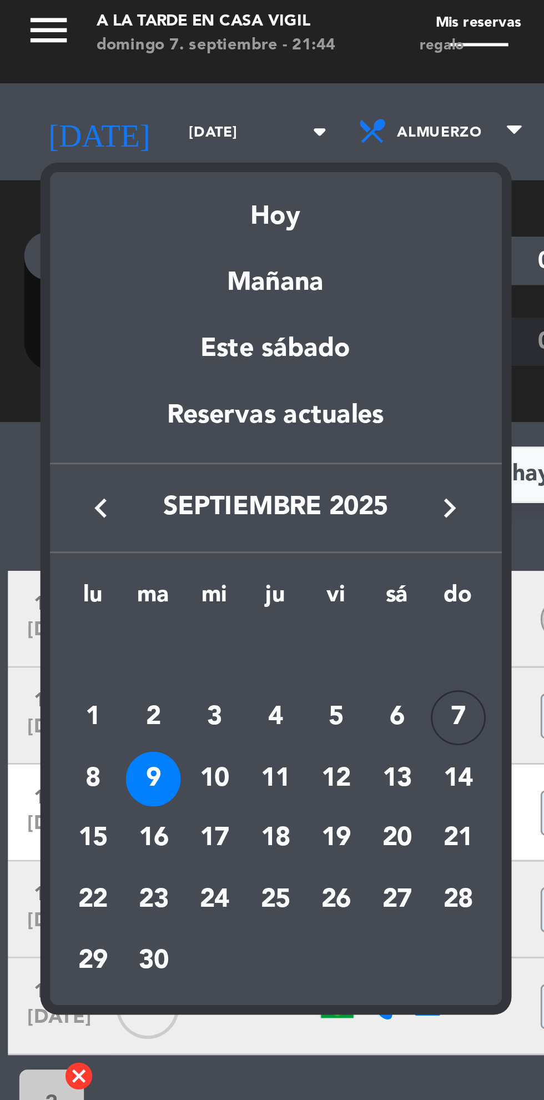
click at [34, 274] on div "8" at bounding box center [31, 272] width 19 height 19
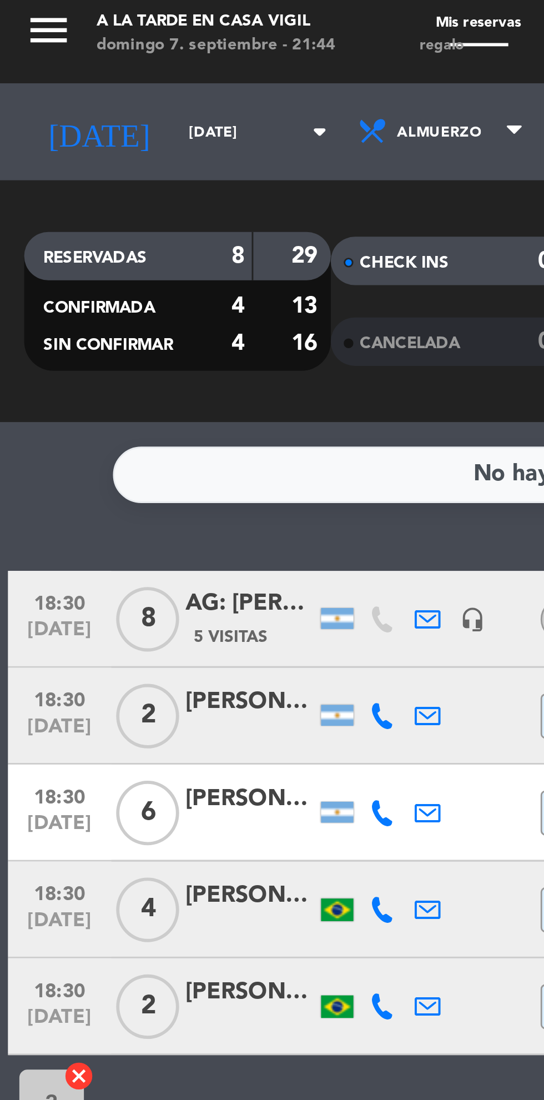
type input "[DATE]"
